Goal: Information Seeking & Learning: Learn about a topic

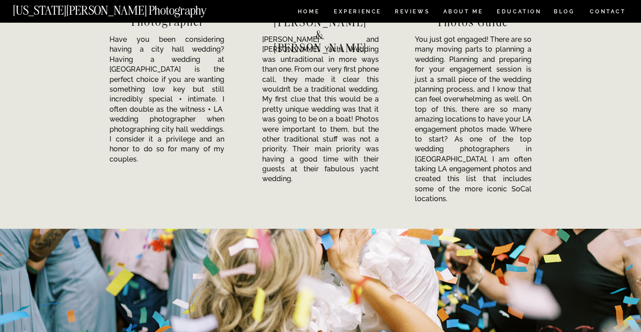
scroll to position [2951, 0]
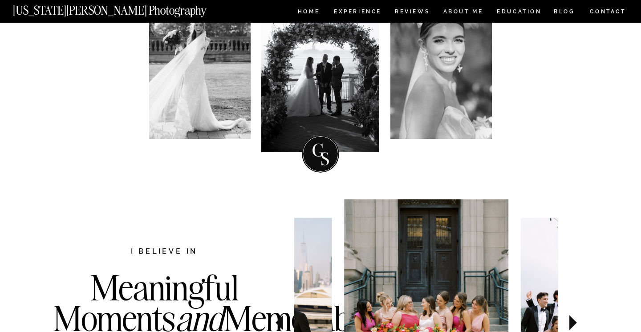
scroll to position [0, 0]
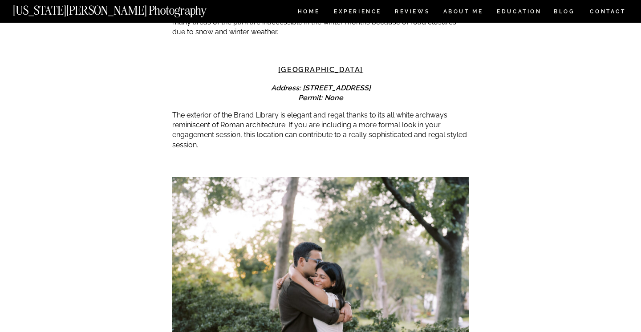
scroll to position [3229, 0]
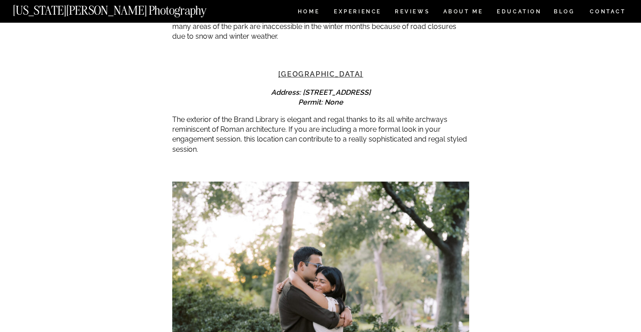
click at [334, 70] on link "[GEOGRAPHIC_DATA]" at bounding box center [320, 74] width 85 height 8
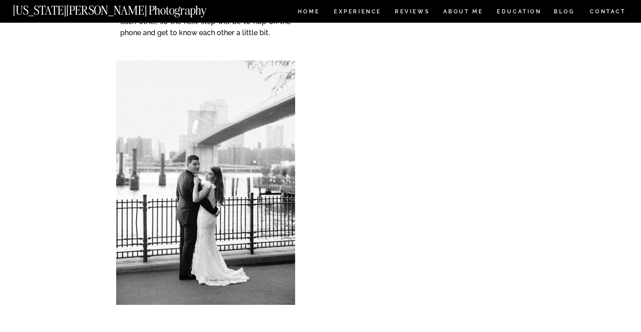
scroll to position [5955, 0]
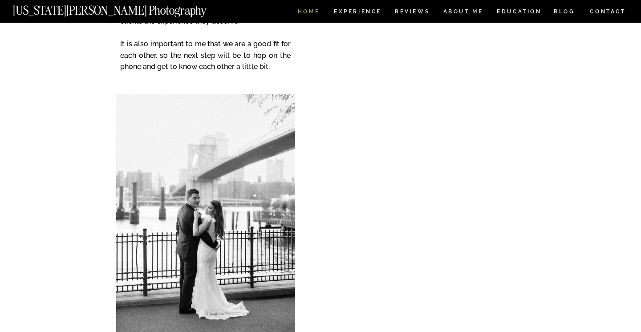
click at [317, 13] on nav "HOME" at bounding box center [308, 13] width 25 height 8
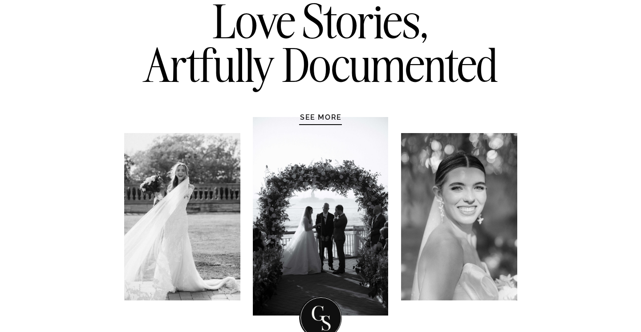
scroll to position [9, 0]
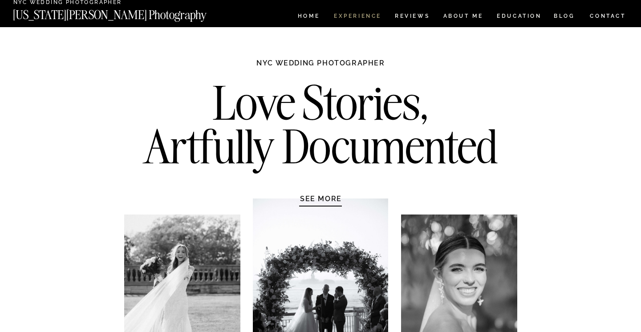
click at [375, 14] on nav "Experience" at bounding box center [357, 17] width 47 height 8
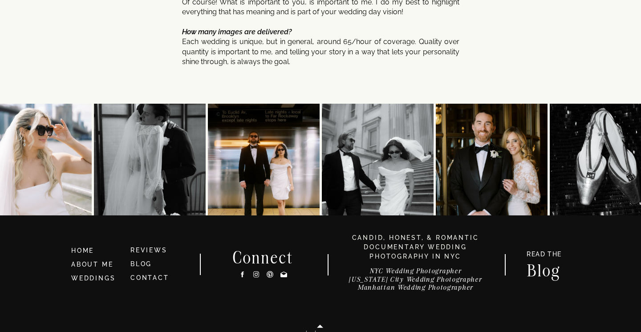
scroll to position [4809, 0]
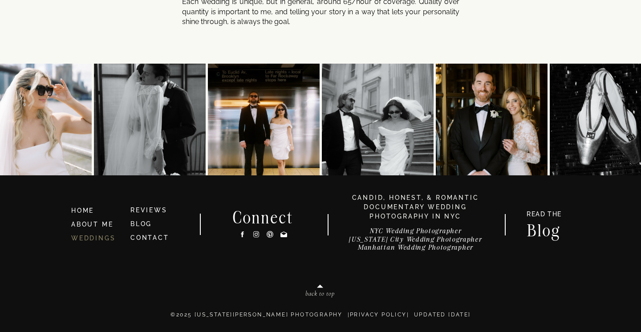
click at [82, 239] on link "WEDDINGS" at bounding box center [93, 238] width 44 height 7
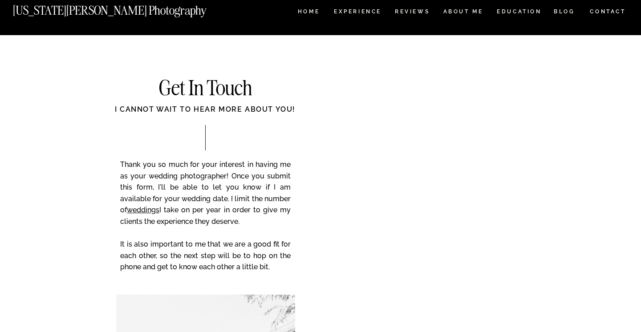
scroll to position [3503, 0]
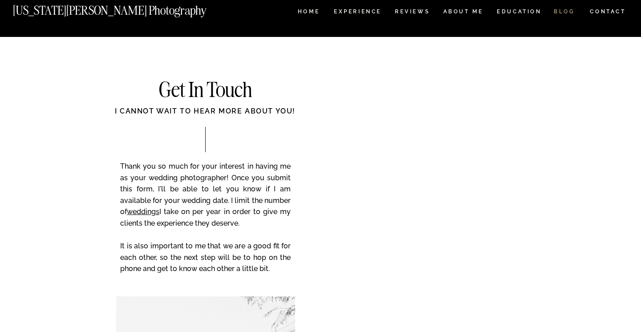
click at [566, 13] on nav "BLOG" at bounding box center [564, 13] width 21 height 8
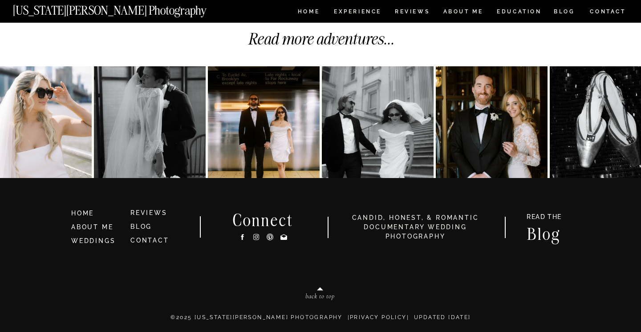
scroll to position [3398, 0]
